Goal: Information Seeking & Learning: Learn about a topic

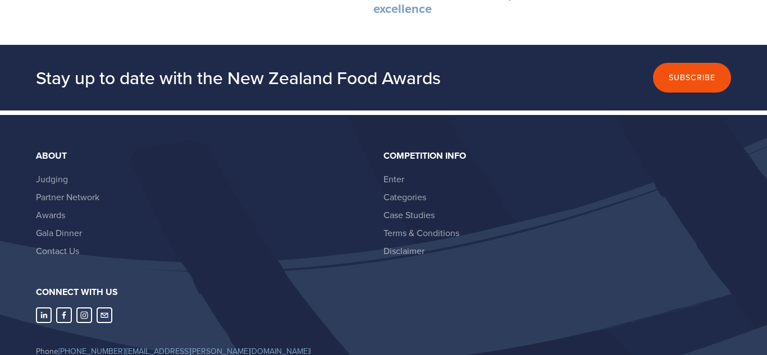
scroll to position [3225, 0]
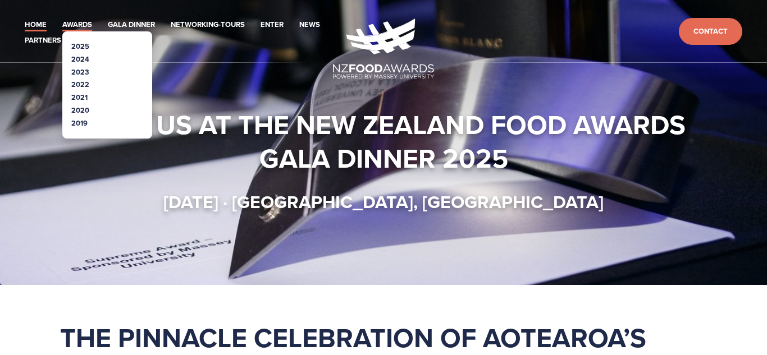
click at [76, 30] on link "Awards" at bounding box center [77, 25] width 30 height 13
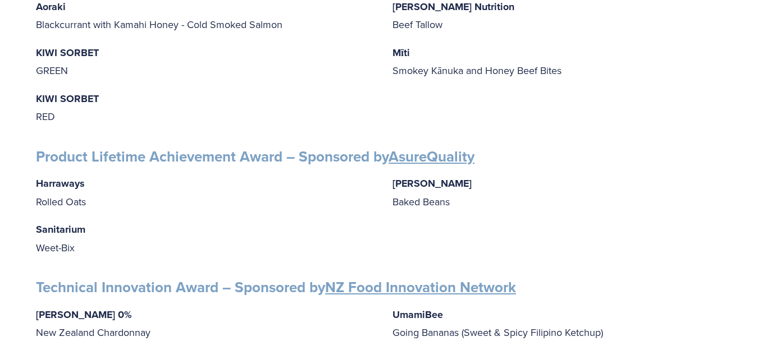
scroll to position [1706, 0]
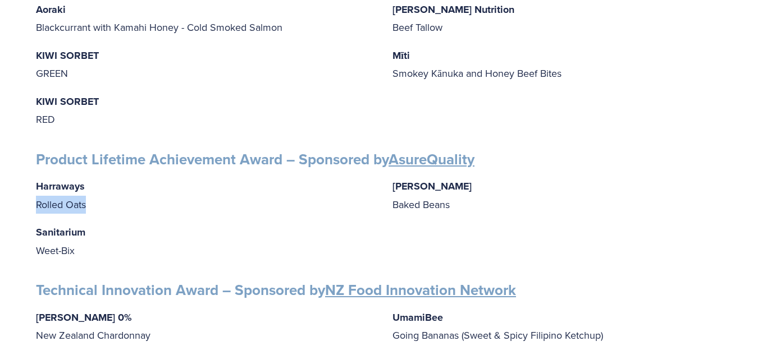
drag, startPoint x: 86, startPoint y: 196, endPoint x: 27, endPoint y: 201, distance: 59.7
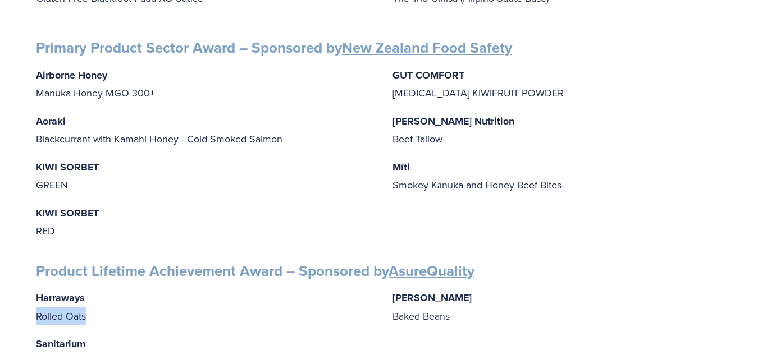
scroll to position [1593, 0]
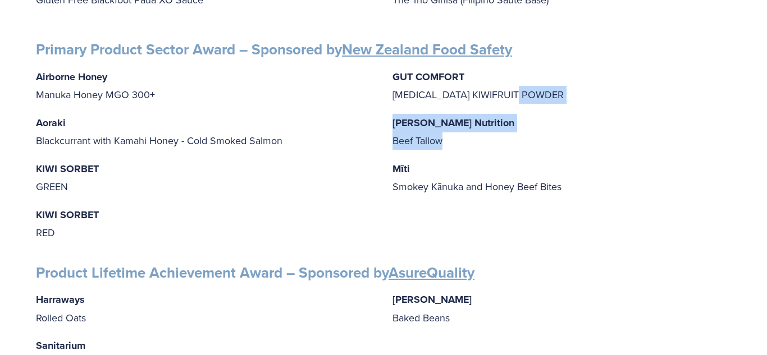
drag, startPoint x: 443, startPoint y: 133, endPoint x: 519, endPoint y: 95, distance: 85.1
click at [519, 95] on div "Airborne Honey Manuka Honey MGO 300+ Aoraki Blackcurrant with Kamahi Honey - Co…" at bounding box center [383, 155] width 695 height 174
click at [534, 114] on p "Mitchells Nutrition Beef Tallow" at bounding box center [561, 132] width 338 height 36
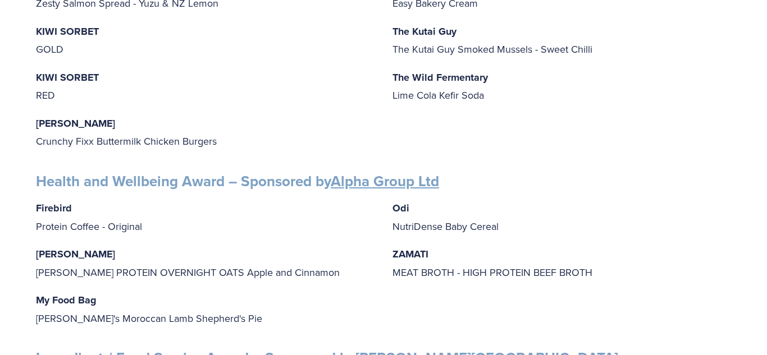
scroll to position [1004, 0]
